Goal: Information Seeking & Learning: Learn about a topic

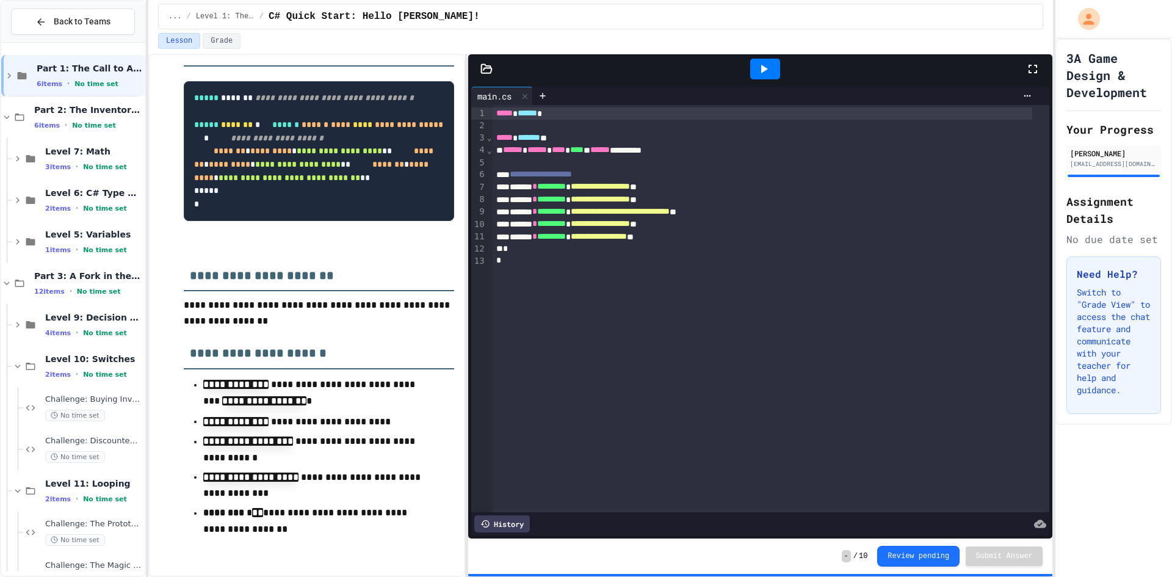
scroll to position [280, 0]
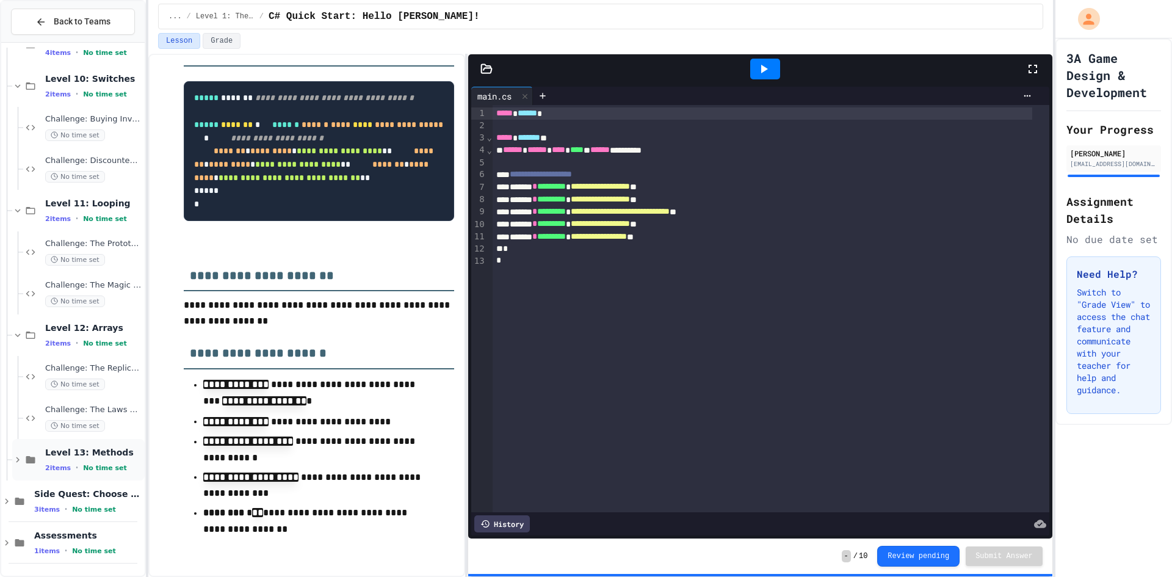
click at [97, 470] on span "No time set" at bounding box center [105, 468] width 44 height 8
click at [104, 491] on span "Challenge: Taking a Number" at bounding box center [93, 493] width 97 height 10
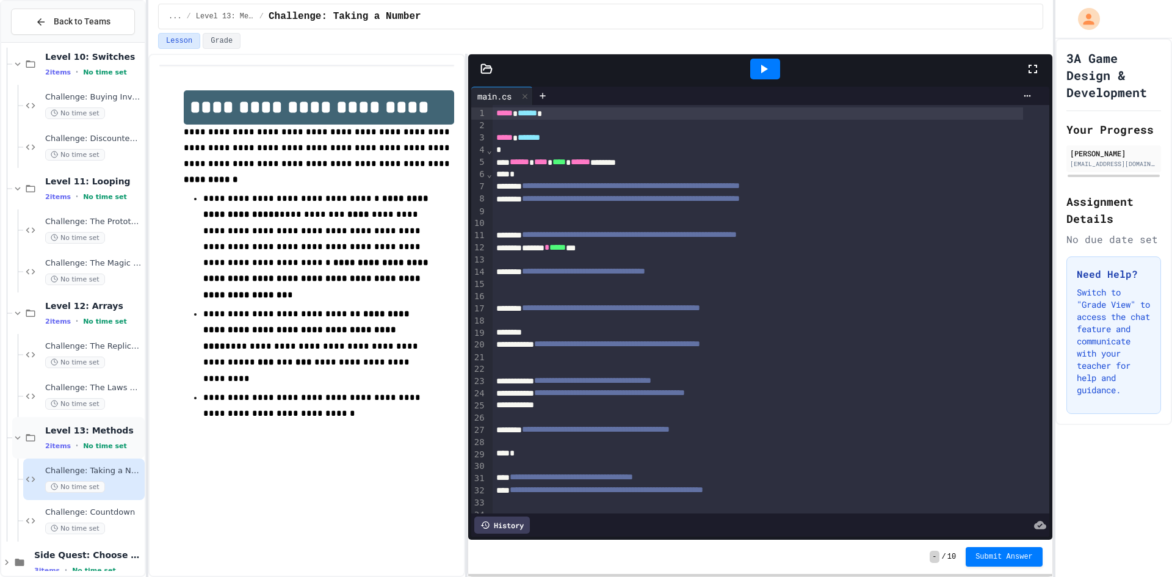
scroll to position [363, 0]
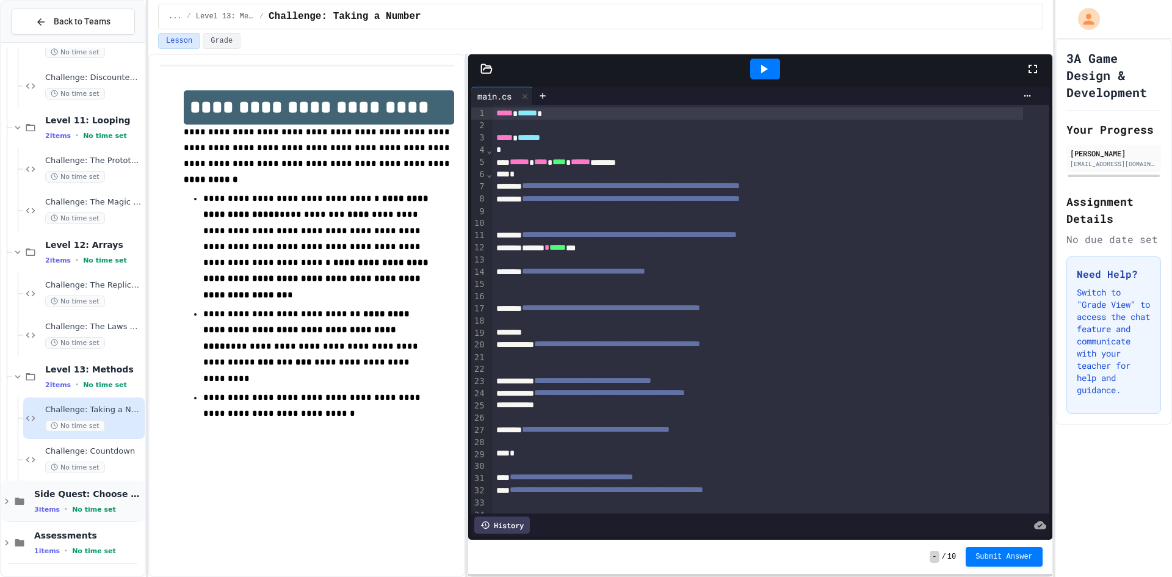
click at [130, 506] on div "3 items • No time set" at bounding box center [88, 509] width 108 height 10
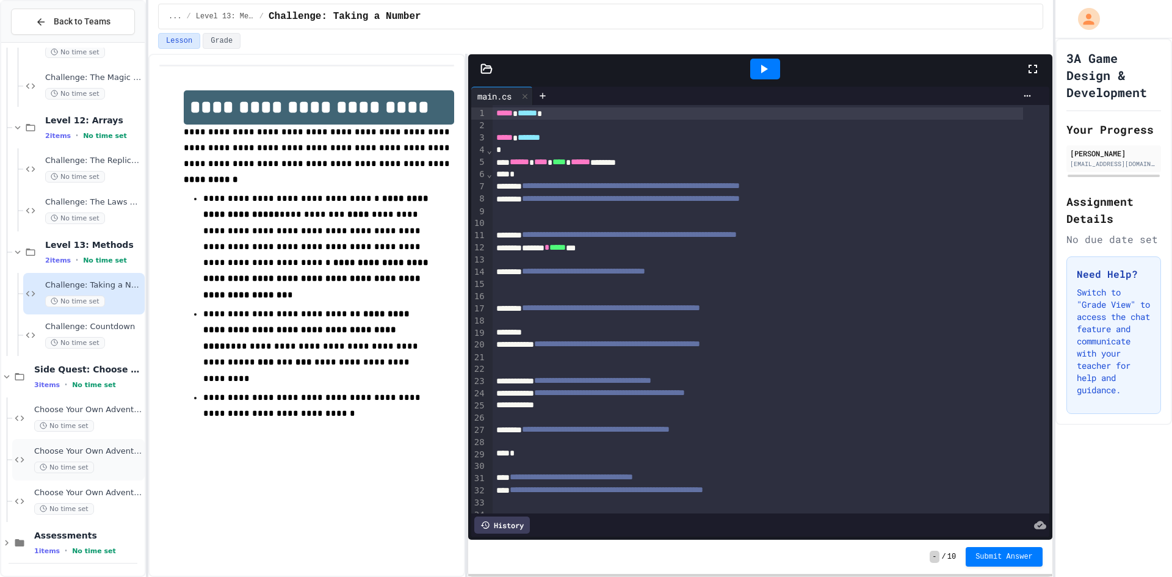
click at [95, 462] on div "No time set" at bounding box center [88, 468] width 108 height 12
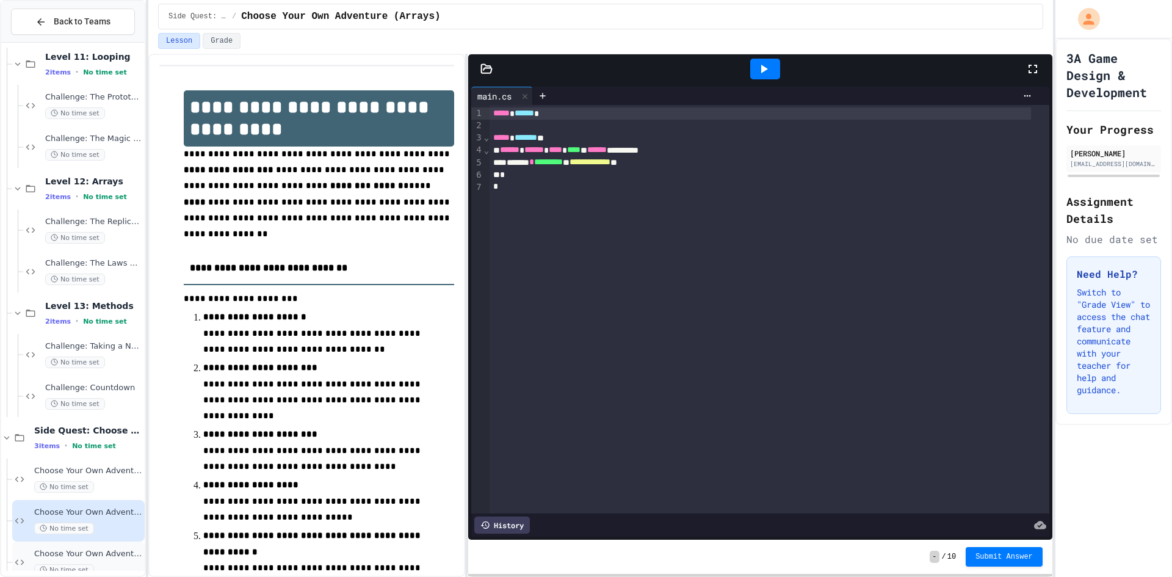
click at [88, 556] on span "Choose Your Own Adventure (Part 1)" at bounding box center [88, 554] width 108 height 10
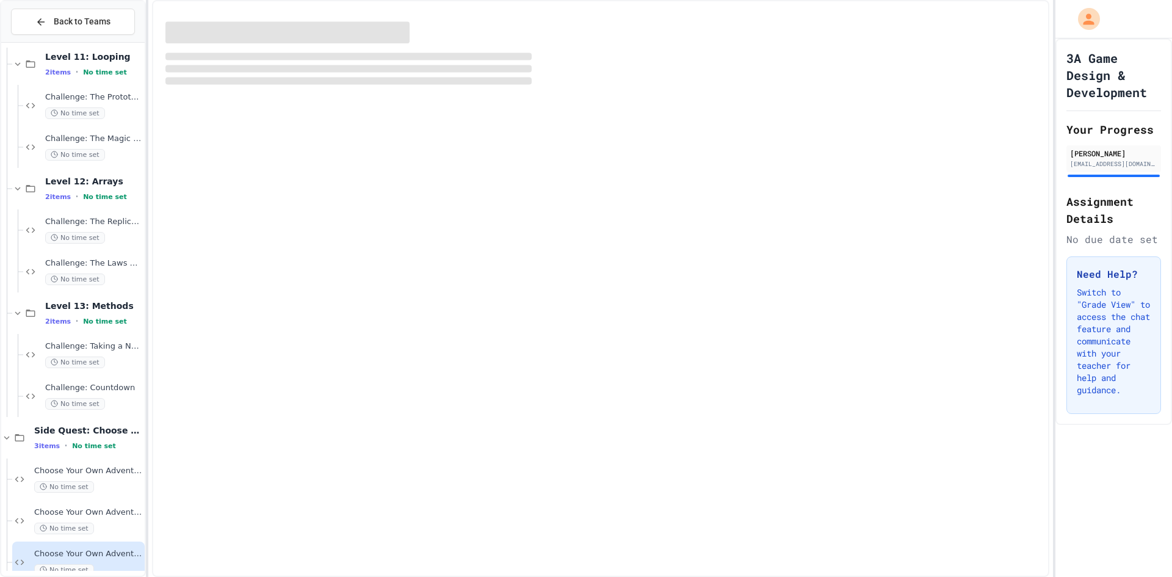
scroll to position [432, 0]
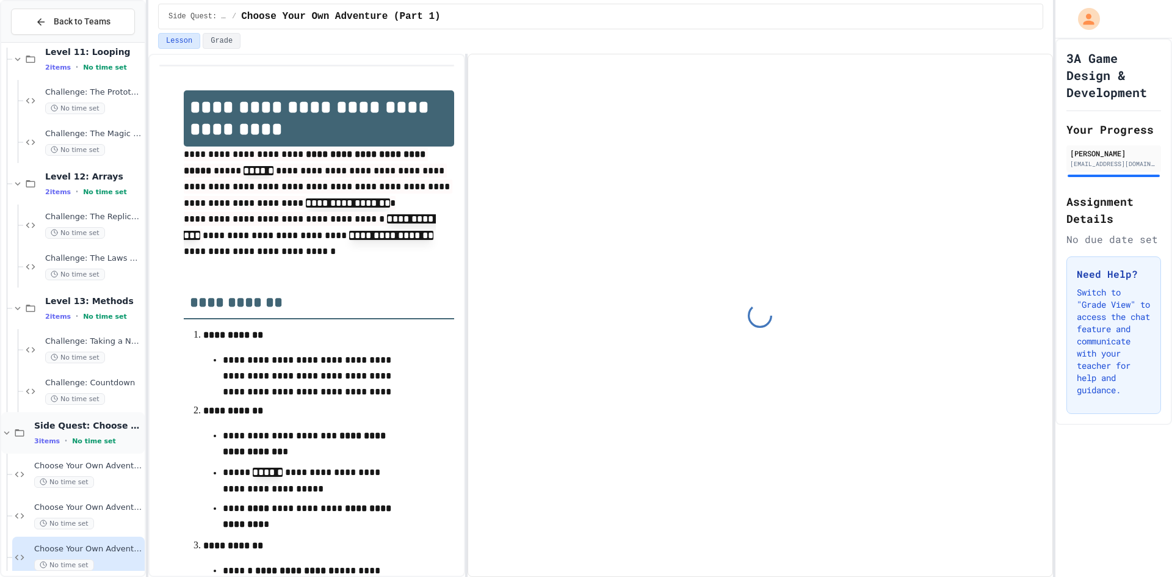
click at [96, 435] on div "Side Quest: Choose Your Own Adventure 3 items • No time set" at bounding box center [88, 433] width 108 height 26
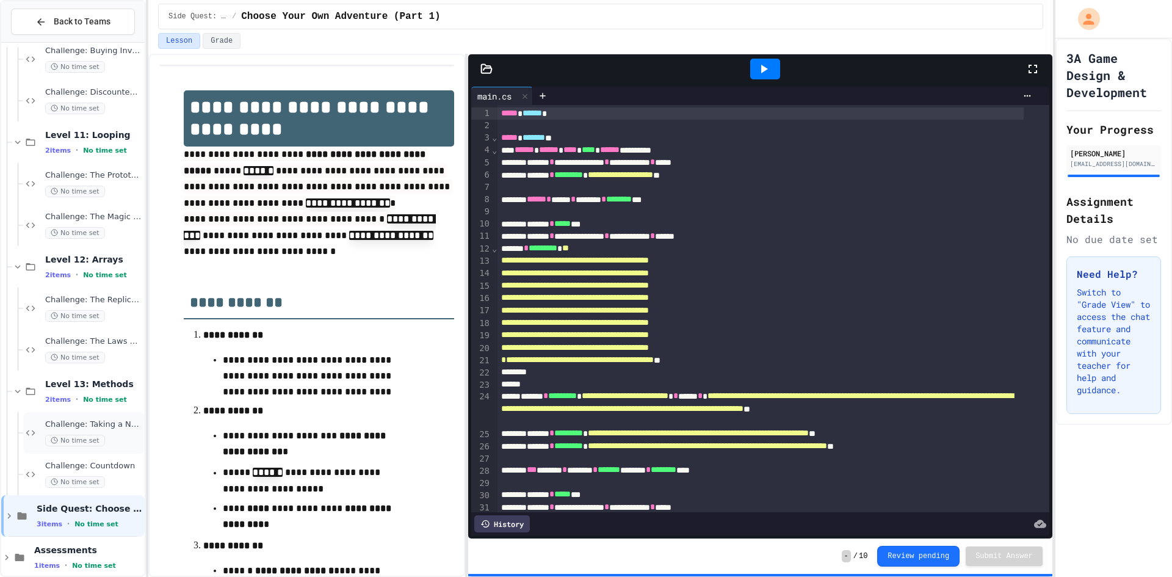
click at [97, 440] on span "No time set" at bounding box center [75, 441] width 60 height 12
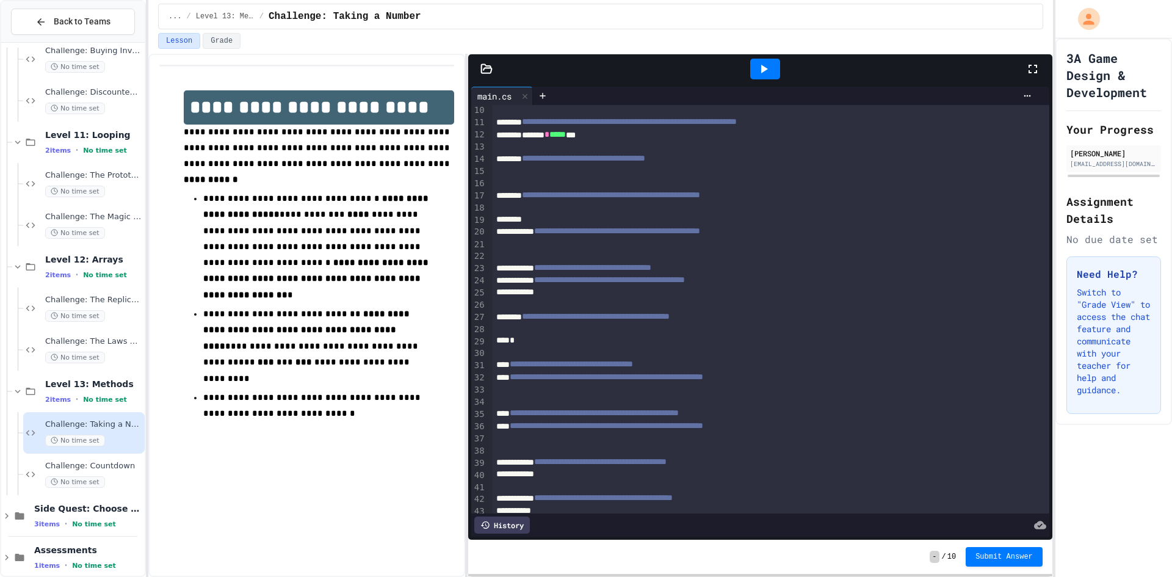
scroll to position [174, 0]
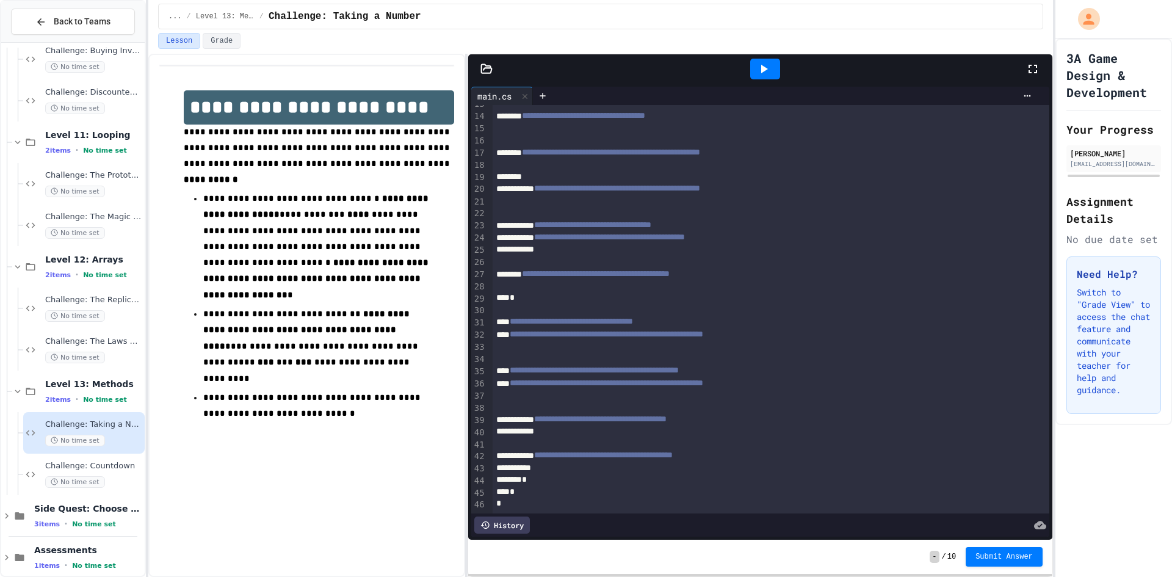
click at [745, 462] on div at bounding box center [758, 468] width 531 height 12
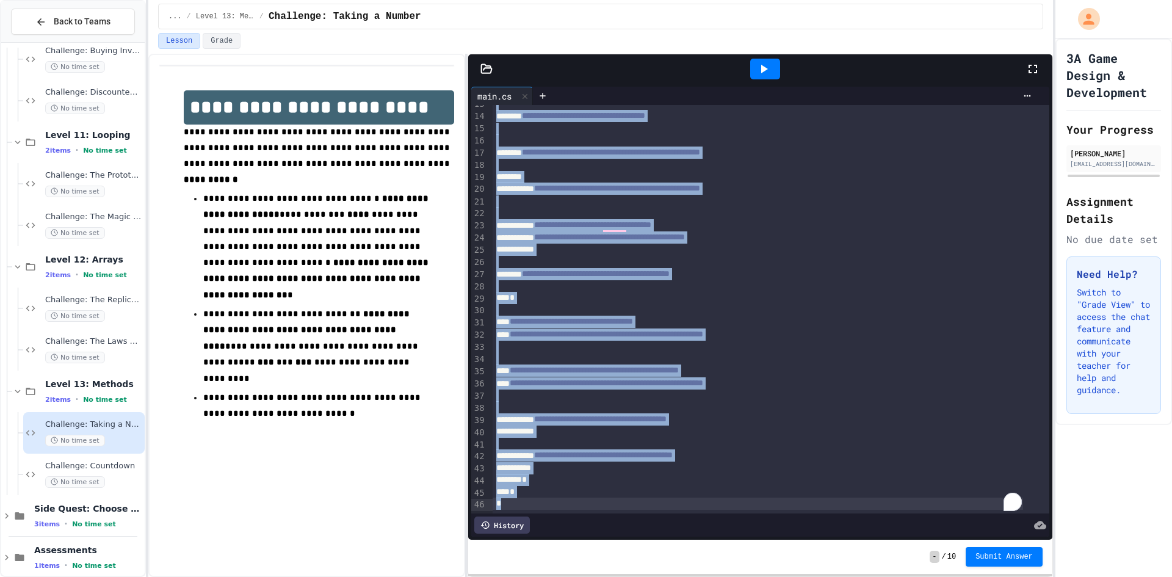
copy div "**********"
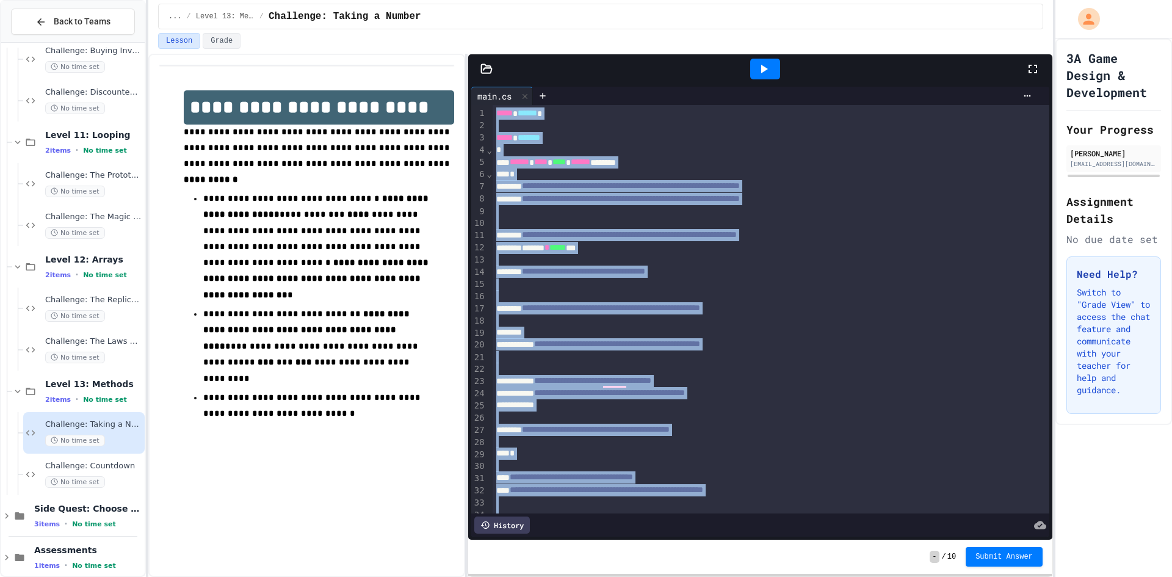
scroll to position [288, 0]
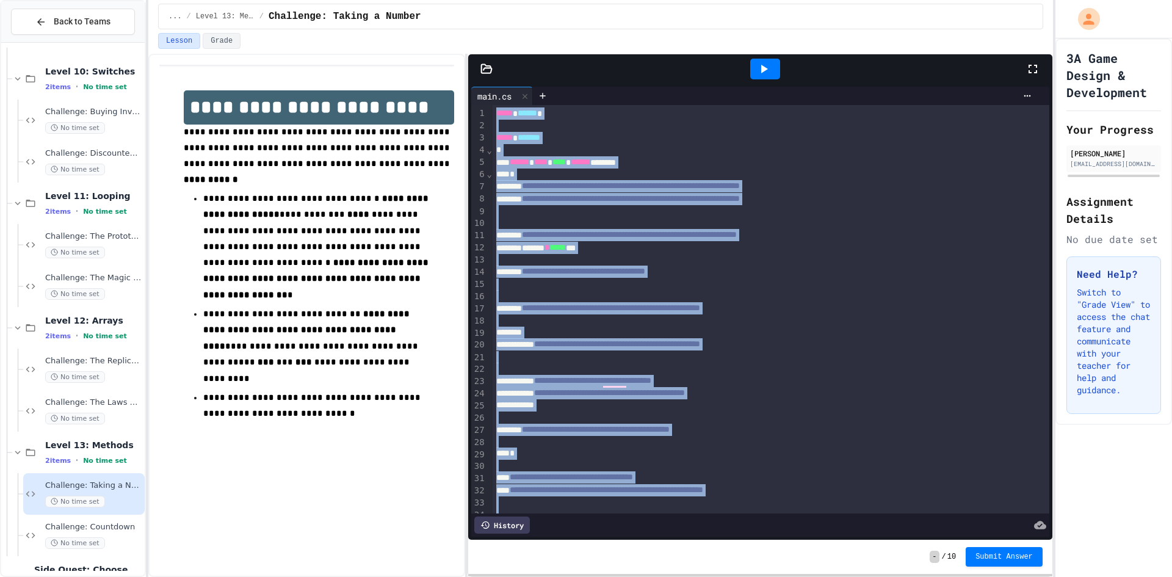
click at [94, 228] on div at bounding box center [72, 196] width 143 height 872
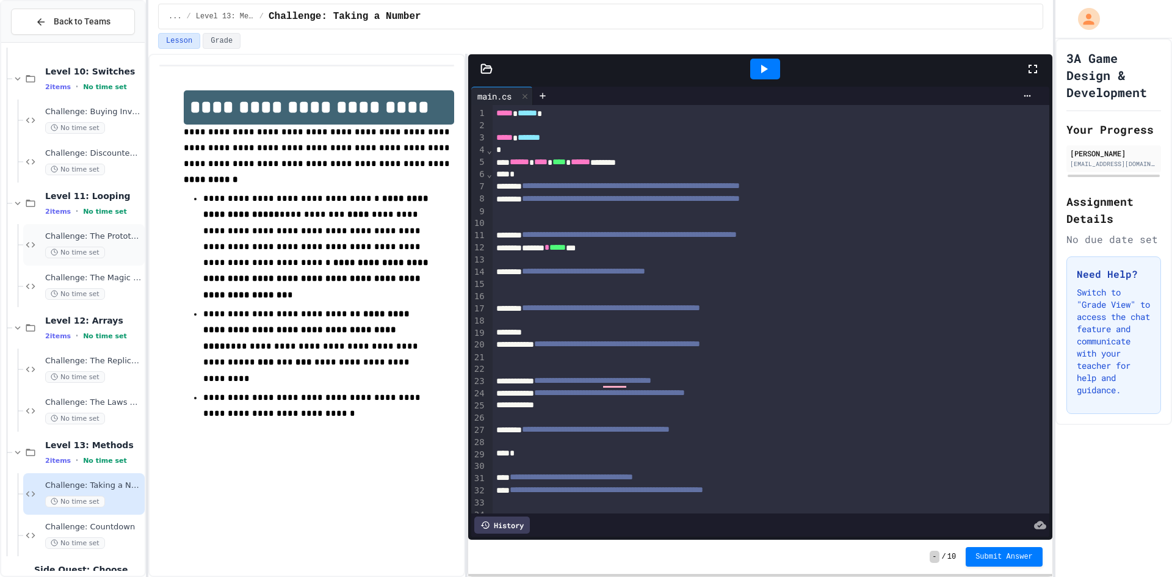
click at [98, 256] on span "No time set" at bounding box center [75, 253] width 60 height 12
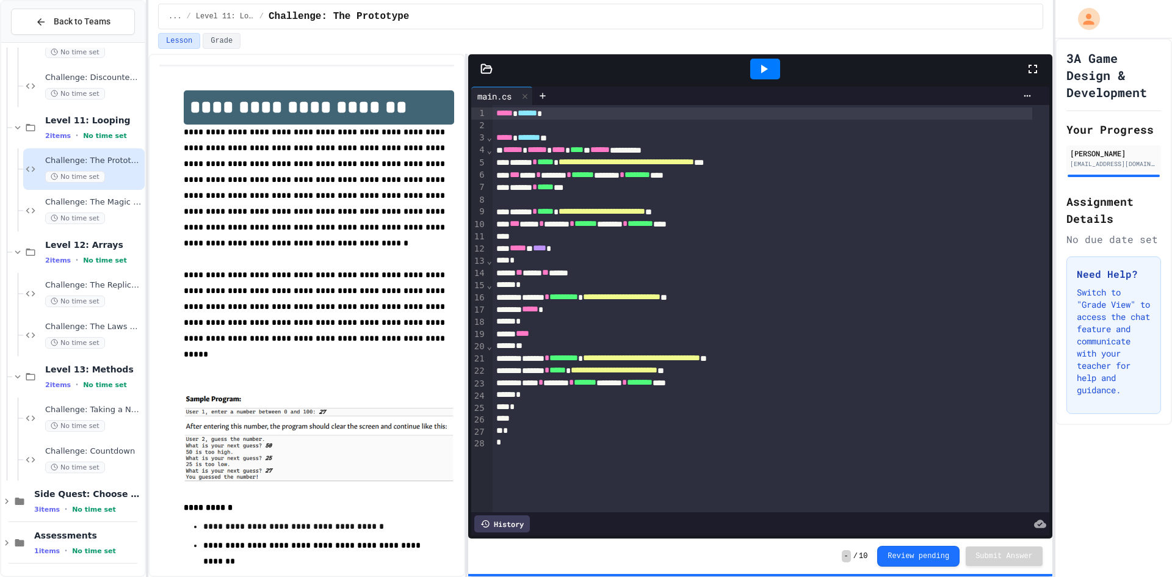
scroll to position [302, 0]
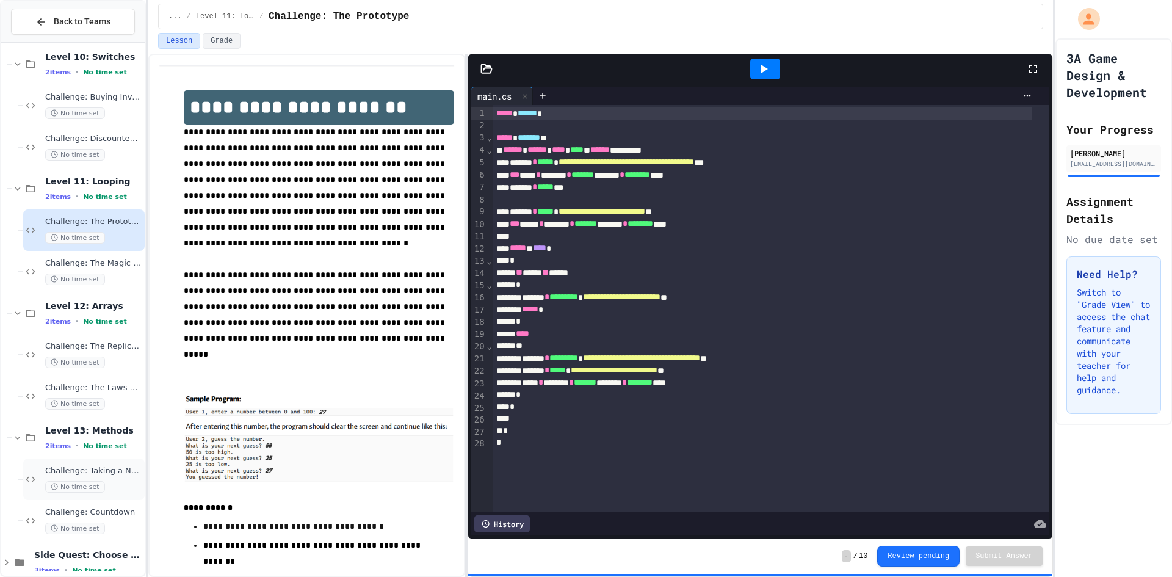
click at [102, 475] on span "Challenge: Taking a Number" at bounding box center [93, 471] width 97 height 10
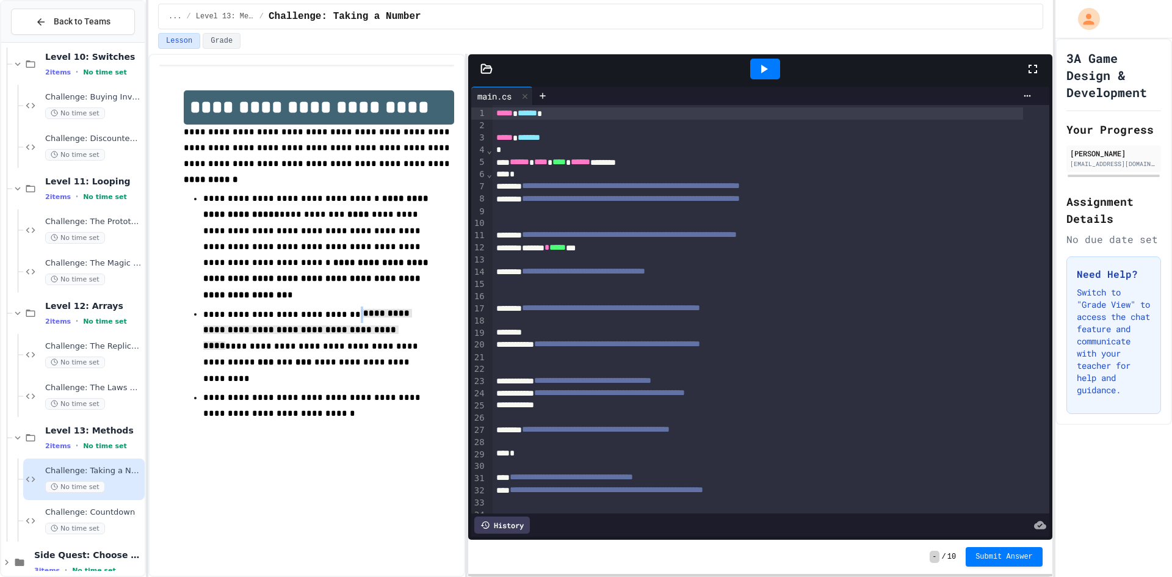
drag, startPoint x: 338, startPoint y: 307, endPoint x: 424, endPoint y: 325, distance: 87.4
click at [424, 325] on p "**********" at bounding box center [318, 347] width 231 height 81
